Goal: Transaction & Acquisition: Book appointment/travel/reservation

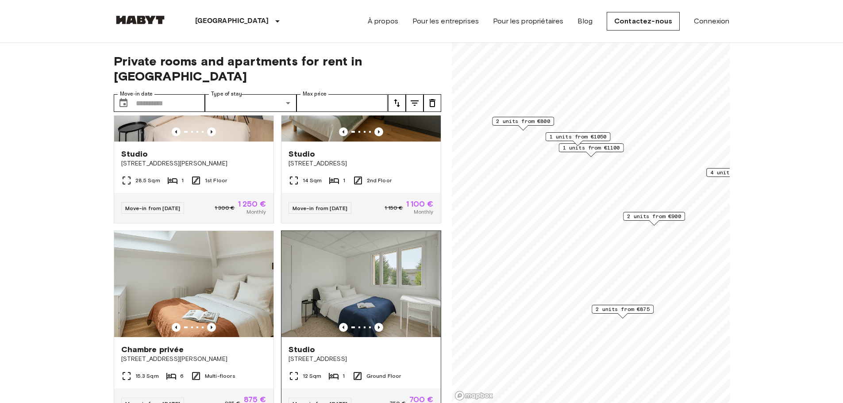
scroll to position [434, 0]
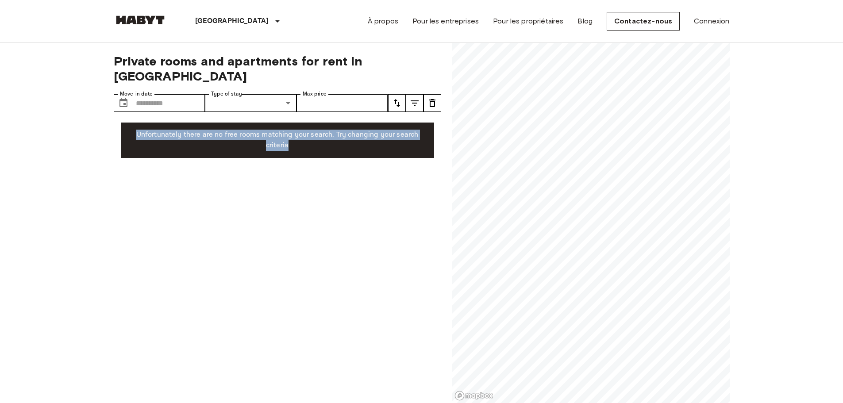
drag, startPoint x: 438, startPoint y: 242, endPoint x: 444, endPoint y: 105, distance: 137.7
click at [444, 105] on div "Private rooms and apartments for rent in Paris Move-in date ​ Move-in date Type…" at bounding box center [422, 223] width 616 height 361
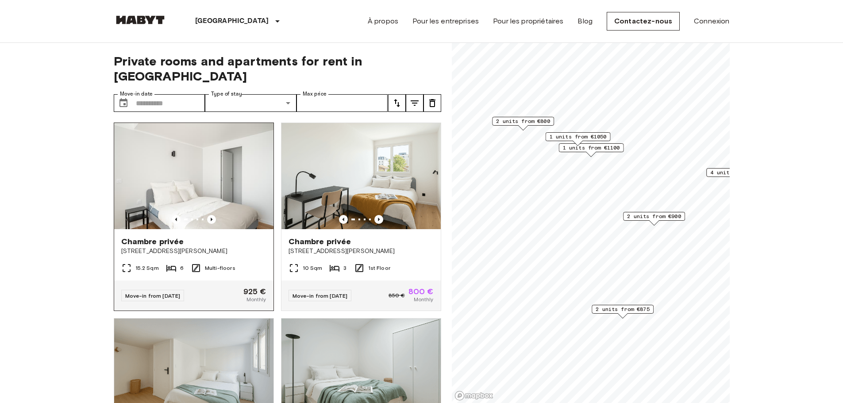
click at [201, 135] on img at bounding box center [193, 176] width 159 height 106
click at [323, 247] on span "[STREET_ADDRESS][PERSON_NAME]" at bounding box center [360, 251] width 145 height 9
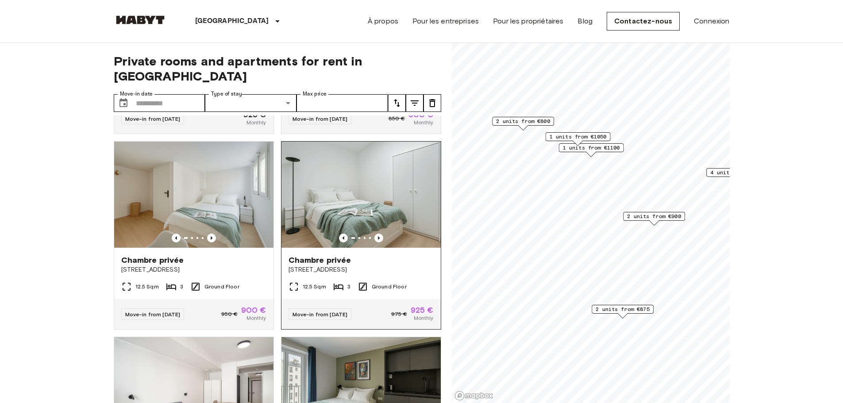
scroll to position [265, 0]
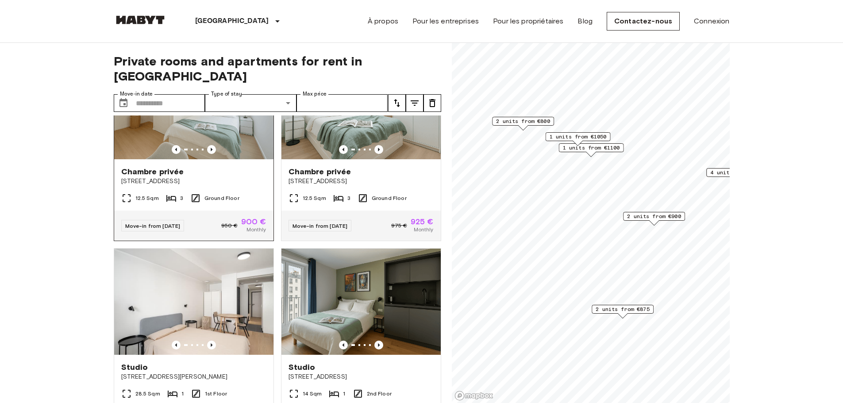
click at [260, 195] on div "12.5 Sqm 3 Ground Floor" at bounding box center [193, 202] width 159 height 18
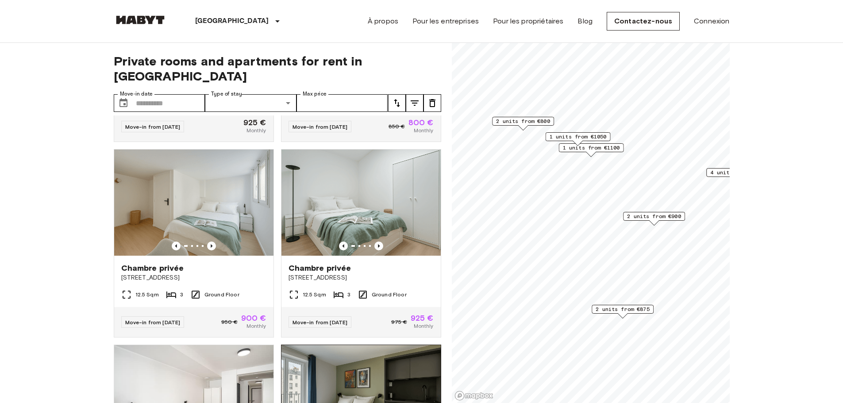
scroll to position [302, 0]
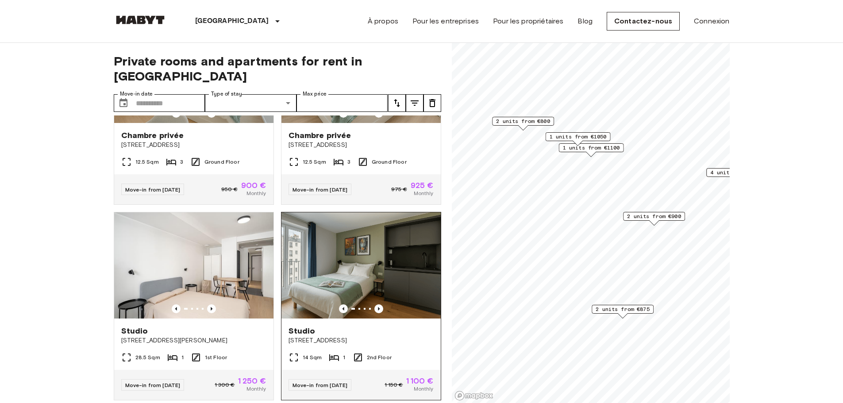
click at [300, 292] on img at bounding box center [360, 265] width 159 height 106
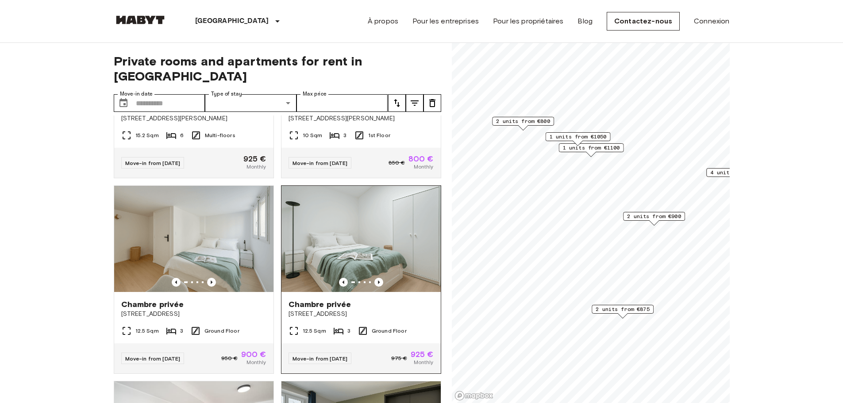
scroll to position [44, 0]
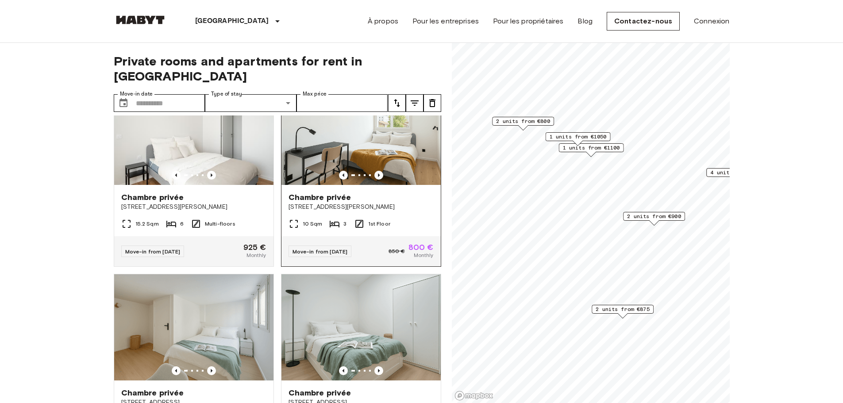
click at [396, 185] on div "Chambre privée Rue Fernand Pelloutier 32, Clichy" at bounding box center [360, 202] width 159 height 34
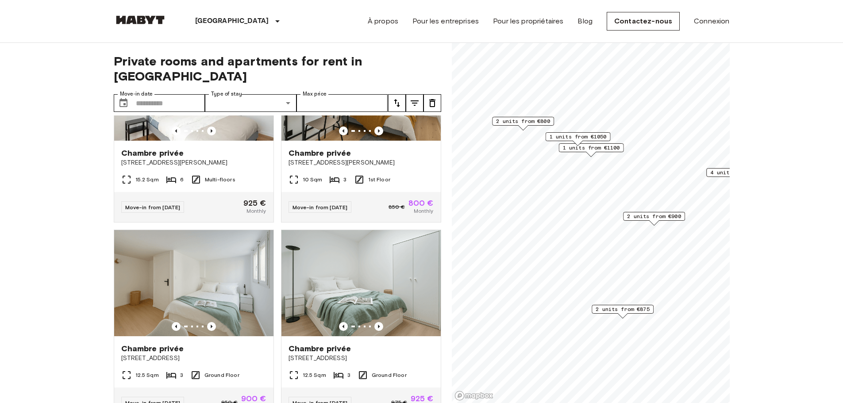
scroll to position [177, 0]
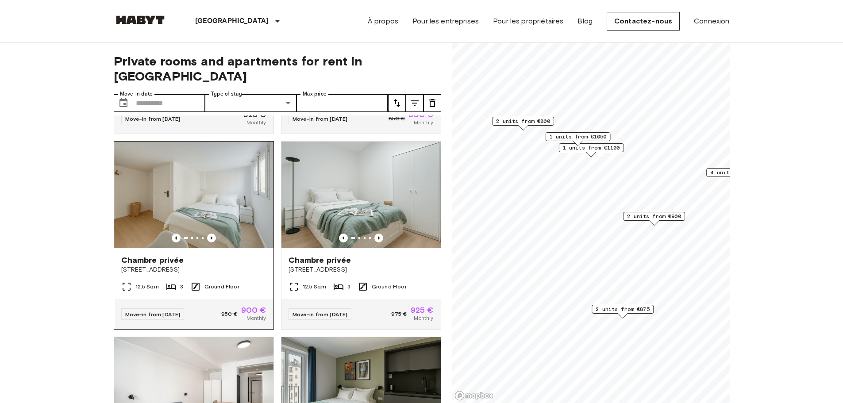
click at [229, 234] on div at bounding box center [193, 238] width 159 height 9
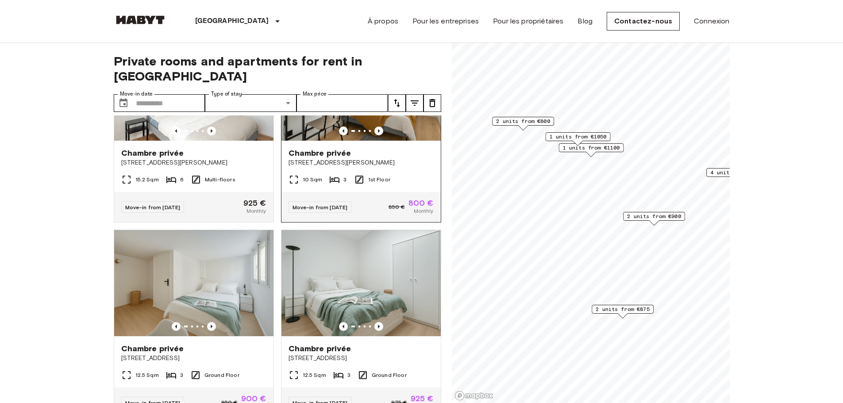
scroll to position [0, 0]
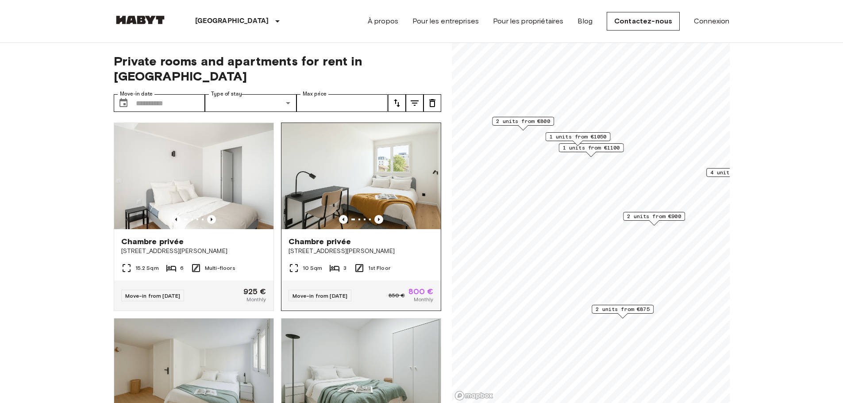
click at [410, 229] on div "Chambre privée Rue Fernand Pelloutier 32, Clichy" at bounding box center [360, 246] width 159 height 34
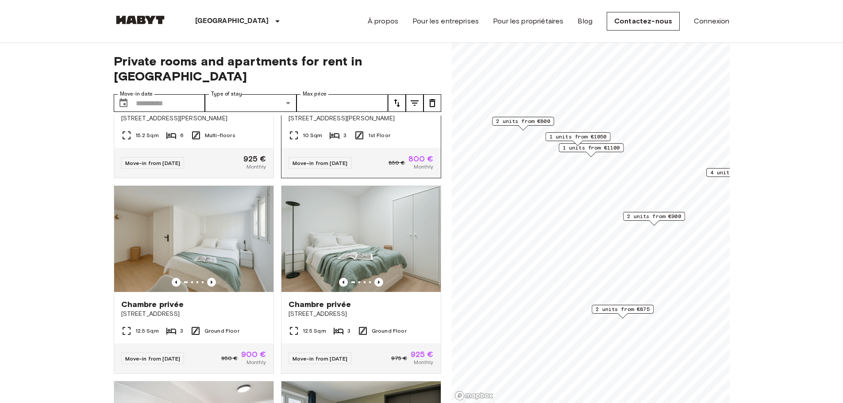
scroll to position [221, 0]
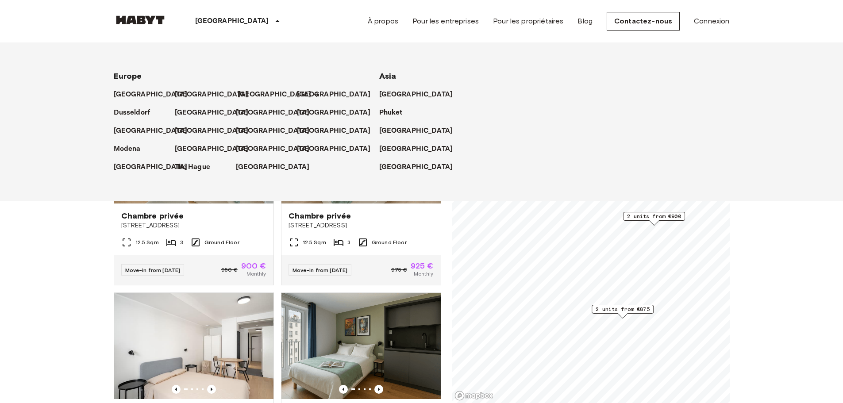
click at [246, 96] on p "[GEOGRAPHIC_DATA]" at bounding box center [275, 94] width 74 height 11
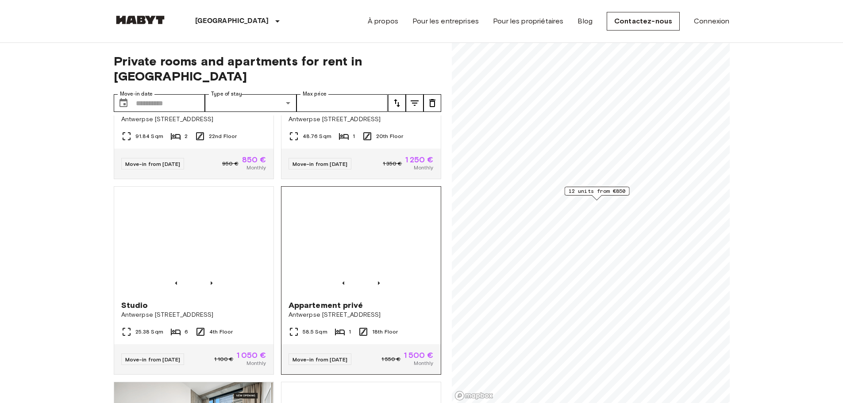
scroll to position [479, 0]
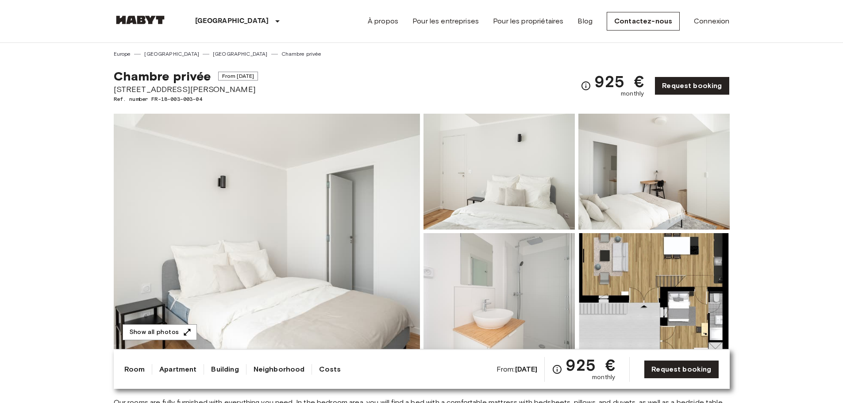
copy span "22 Rue Michelet, Ivry-sur-Seine"
drag, startPoint x: 111, startPoint y: 90, endPoint x: 249, endPoint y: 90, distance: 137.1
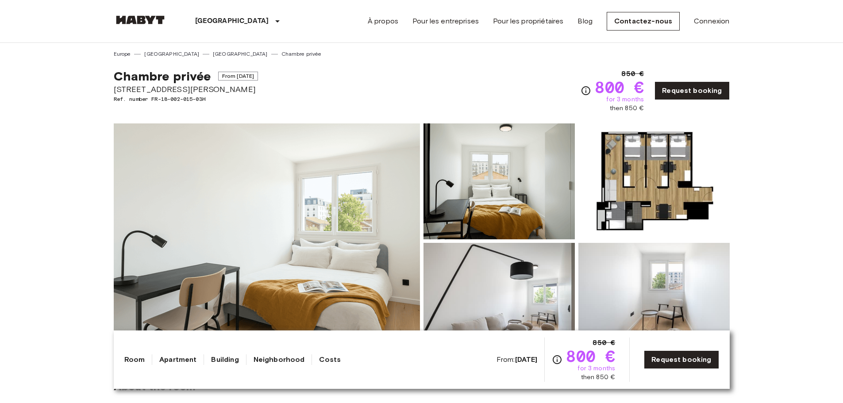
copy span "[STREET_ADDRESS][PERSON_NAME]"
drag, startPoint x: 115, startPoint y: 89, endPoint x: 3, endPoint y: 142, distance: 123.5
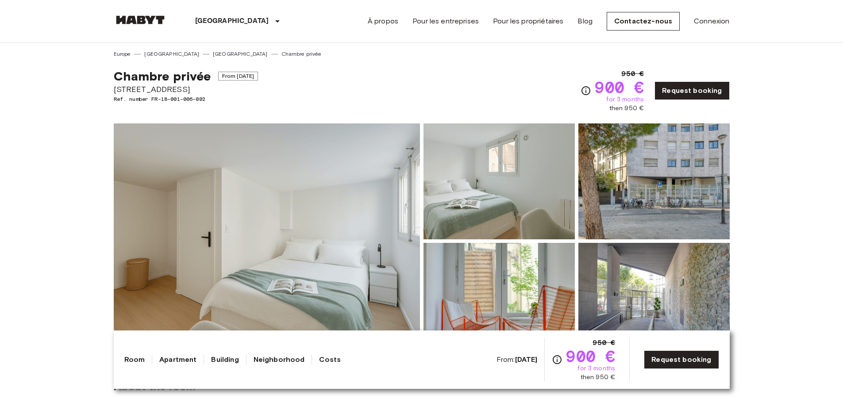
copy span "Place de la Reunion 61"
drag, startPoint x: 112, startPoint y: 90, endPoint x: 210, endPoint y: 92, distance: 97.8
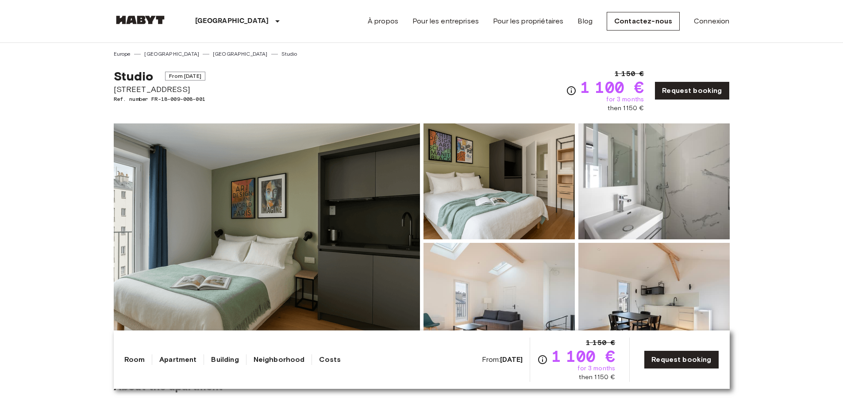
drag, startPoint x: 123, startPoint y: 89, endPoint x: 223, endPoint y: 90, distance: 99.1
click at [223, 90] on div "Studio From [DATE] [STREET_ADDRESS]. number FR-18-009-008-001 1 150 € 1 100 € f…" at bounding box center [422, 85] width 616 height 55
copy span "[STREET_ADDRESS]"
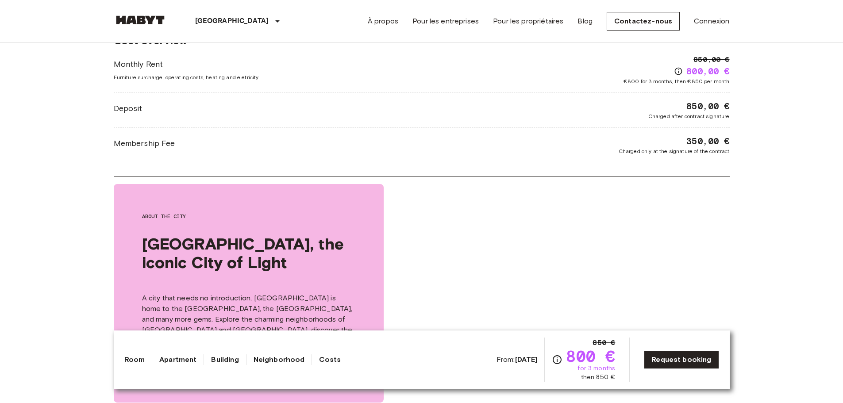
scroll to position [1062, 0]
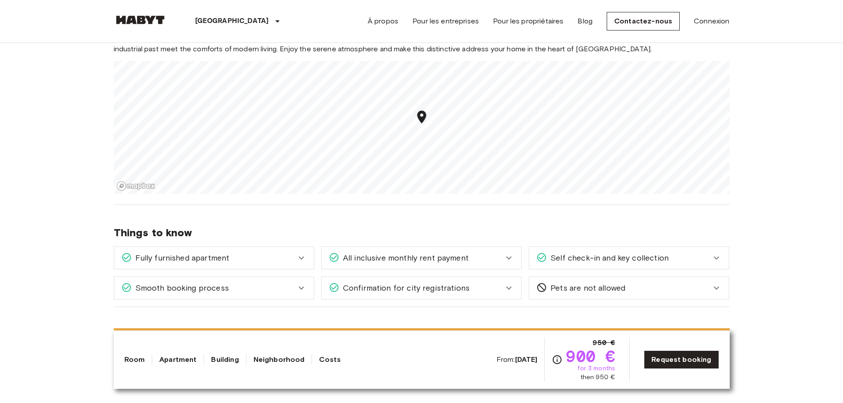
scroll to position [752, 0]
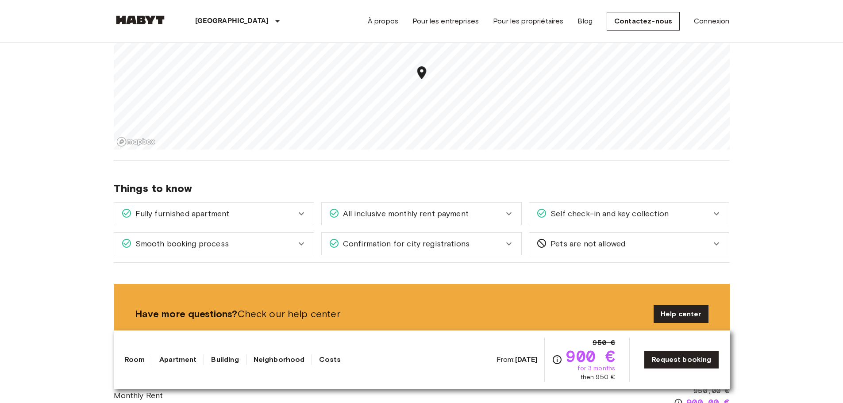
click at [371, 219] on span "All inclusive monthly rent payment" at bounding box center [403, 214] width 129 height 12
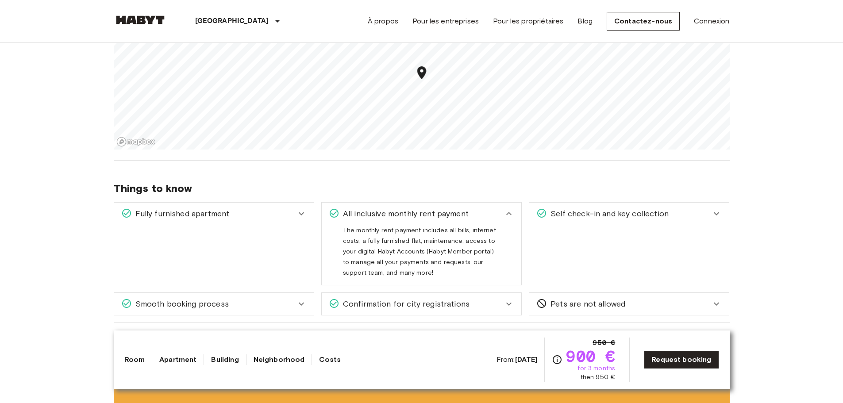
click at [378, 204] on div "All inclusive monthly rent payment" at bounding box center [422, 214] width 200 height 22
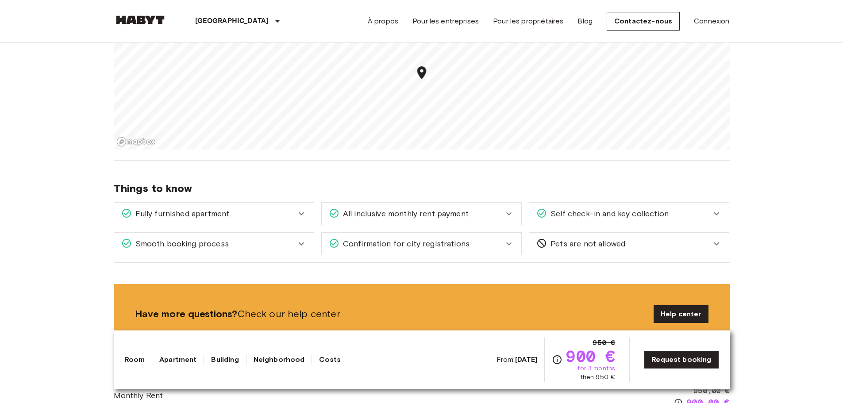
click at [265, 246] on div "Smooth booking process" at bounding box center [208, 244] width 175 height 12
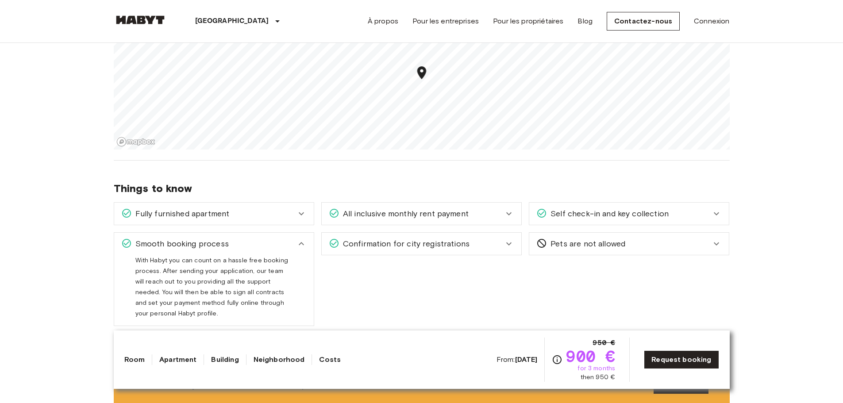
click at [265, 246] on div "Smooth booking process" at bounding box center [208, 244] width 175 height 12
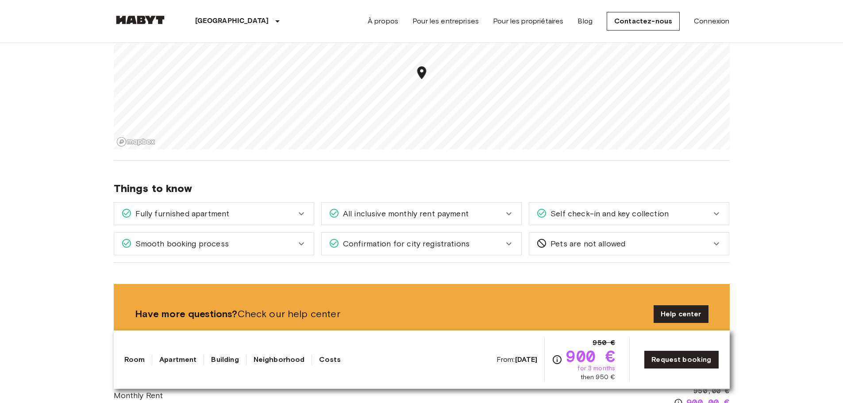
click at [497, 216] on div "All inclusive monthly rent payment" at bounding box center [416, 214] width 175 height 12
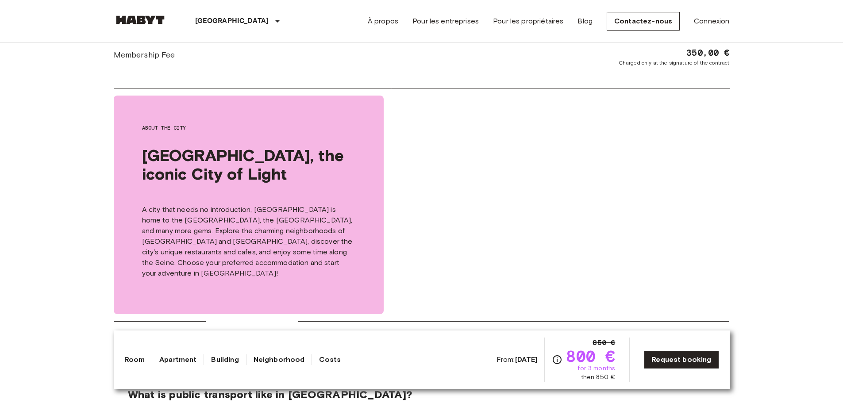
scroll to position [1106, 0]
